Goal: Find specific page/section: Find specific page/section

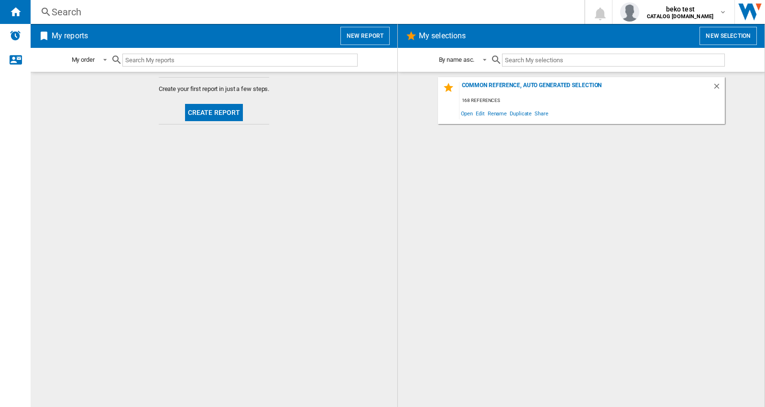
click at [106, 12] on div "Search" at bounding box center [306, 11] width 508 height 13
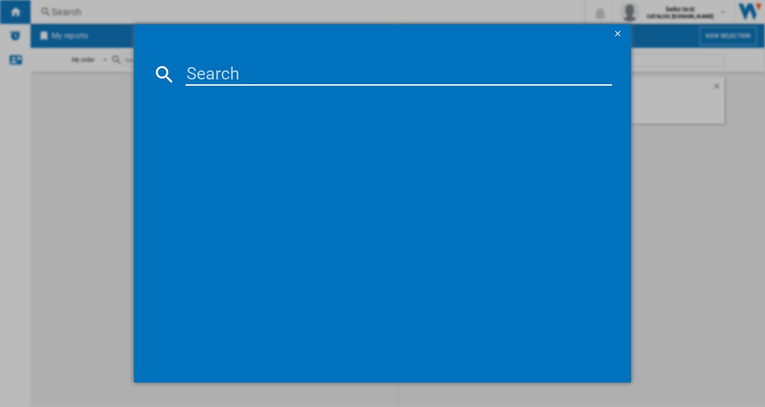
click at [262, 77] on input at bounding box center [399, 74] width 427 height 23
paste input "869991719720_indesit"
type input "869991719720"
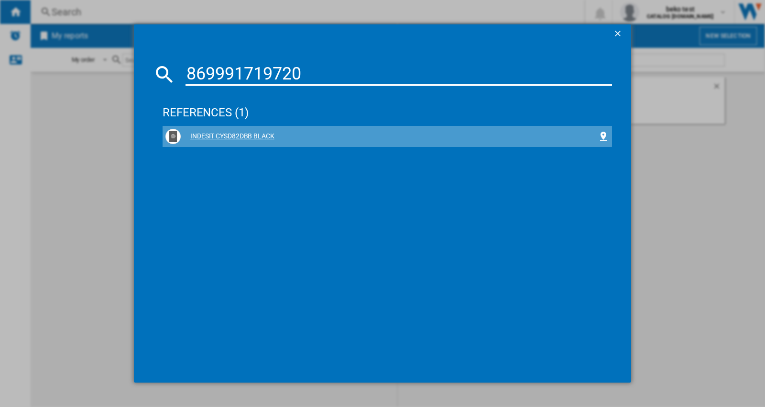
click at [260, 133] on div "INDESIT CYSD82DBB BLACK" at bounding box center [389, 137] width 417 height 10
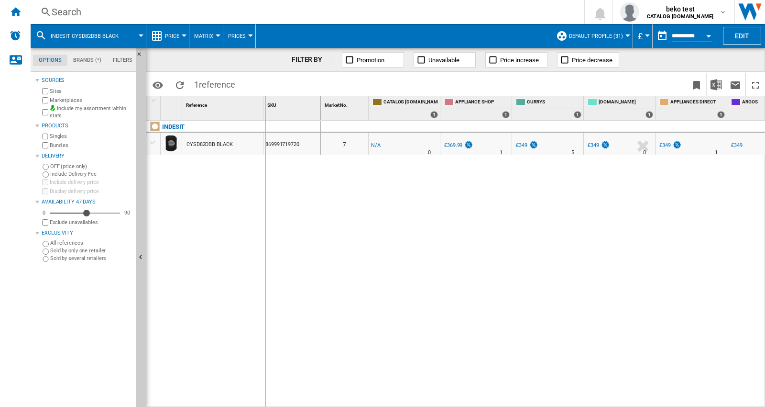
drag, startPoint x: 261, startPoint y: 99, endPoint x: 263, endPoint y: 109, distance: 9.8
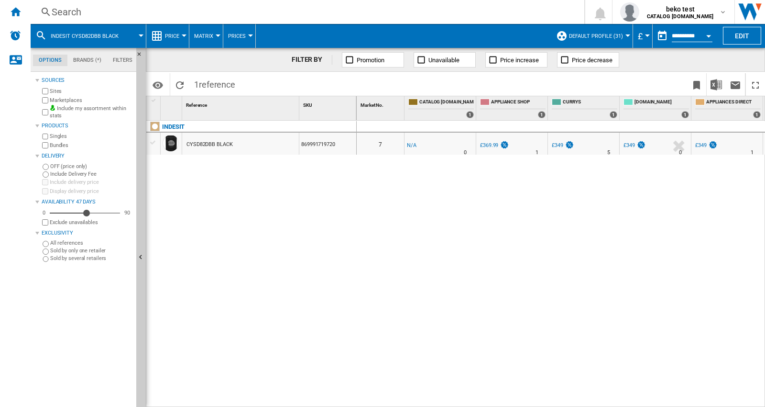
click at [41, 37] on md-icon at bounding box center [40, 35] width 11 height 11
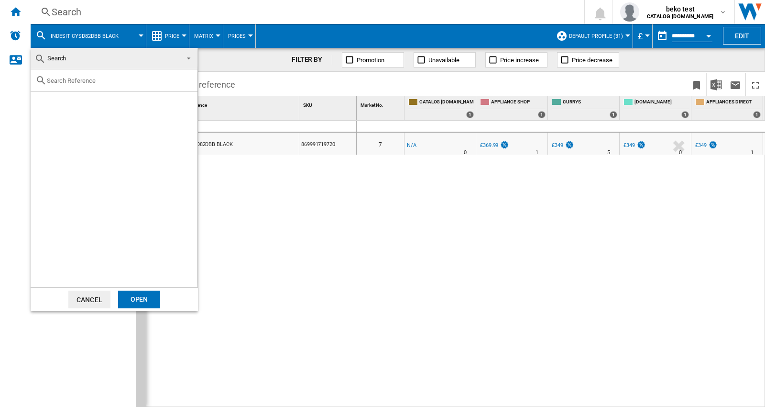
click at [79, 79] on input "text" at bounding box center [120, 80] width 146 height 7
paste input "869991719720_indesit"
click at [80, 80] on input "869991719720" at bounding box center [114, 80] width 134 height 7
paste input "690_indesit"
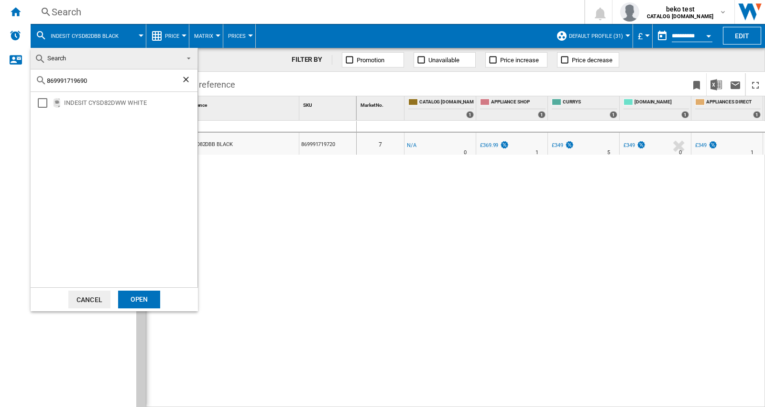
type input "869991719690"
click at [41, 105] on div "Select" at bounding box center [43, 103] width 10 height 10
click at [130, 300] on div "Open" at bounding box center [139, 299] width 42 height 18
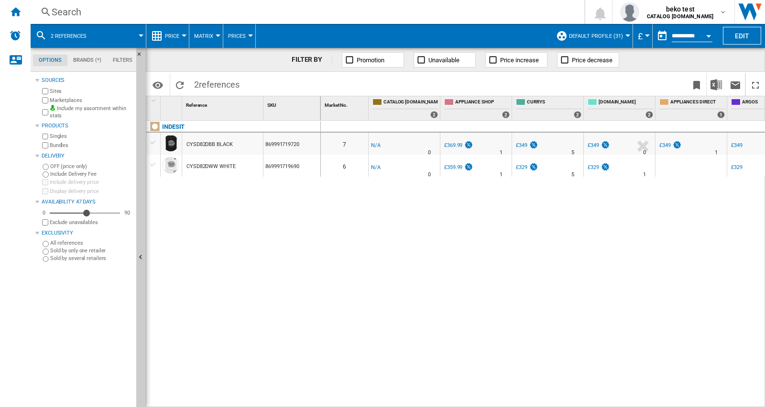
drag, startPoint x: 264, startPoint y: 102, endPoint x: 285, endPoint y: 108, distance: 21.9
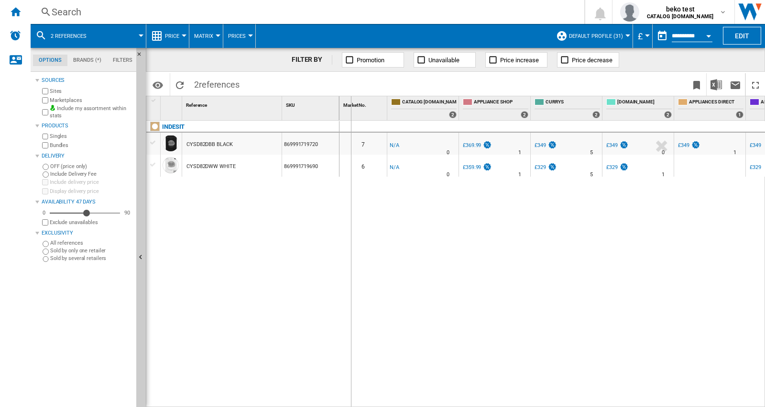
drag, startPoint x: 337, startPoint y: 99, endPoint x: 353, endPoint y: 99, distance: 16.3
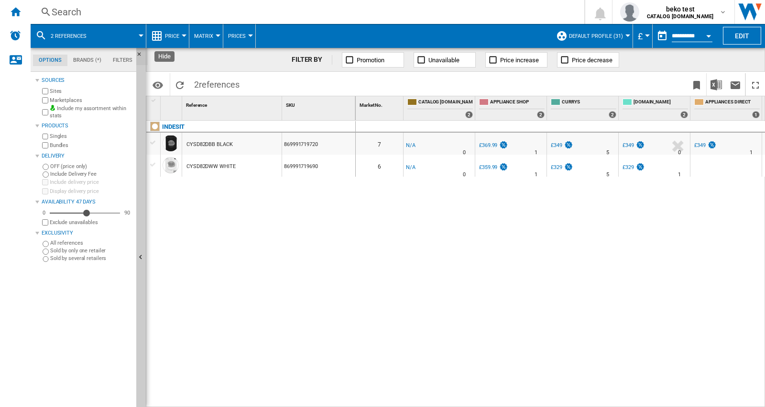
click at [139, 55] on ng-md-icon "Hide" at bounding box center [141, 56] width 11 height 11
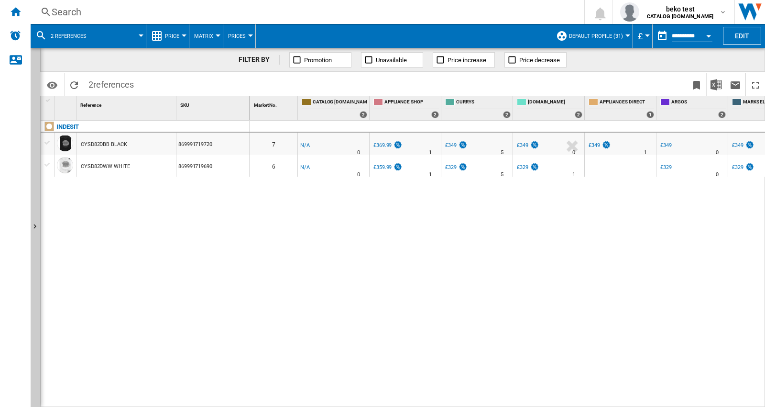
drag, startPoint x: 729, startPoint y: 100, endPoint x: 713, endPoint y: 104, distance: 16.7
drag, startPoint x: 656, startPoint y: 103, endPoint x: 618, endPoint y: 123, distance: 43.9
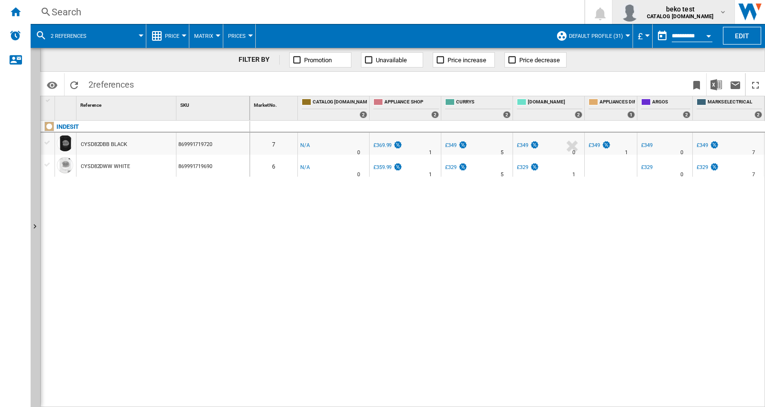
click at [686, 17] on b "CATALOG [DOMAIN_NAME]" at bounding box center [680, 16] width 66 height 6
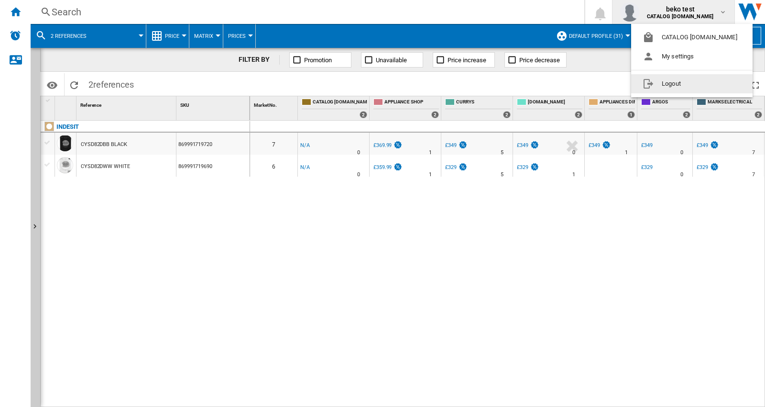
click at [667, 77] on button "Logout" at bounding box center [692, 83] width 122 height 19
